Goal: Transaction & Acquisition: Register for event/course

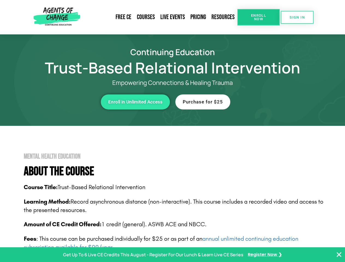
click at [258, 17] on span "Enroll Now" at bounding box center [258, 17] width 25 height 7
click at [297, 17] on span "SIGN IN" at bounding box center [296, 18] width 15 height 4
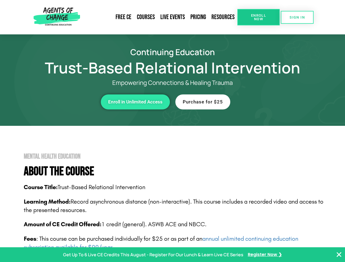
click at [95, 102] on div "Enroll in Unlimited Access" at bounding box center [95, 101] width 150 height 15
click at [135, 102] on span "Enroll in Unlimited Access" at bounding box center [135, 102] width 54 height 5
